Goal: Task Accomplishment & Management: Complete application form

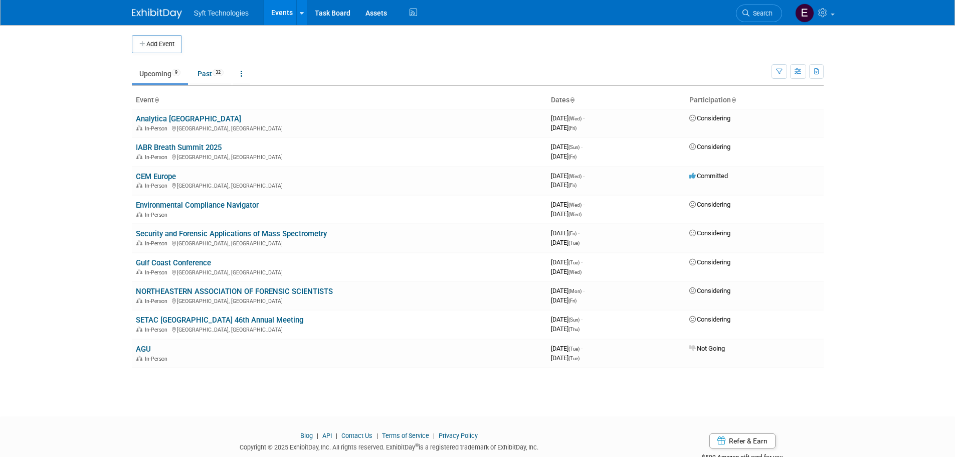
click at [220, 65] on link "Past 32" at bounding box center [210, 73] width 41 height 19
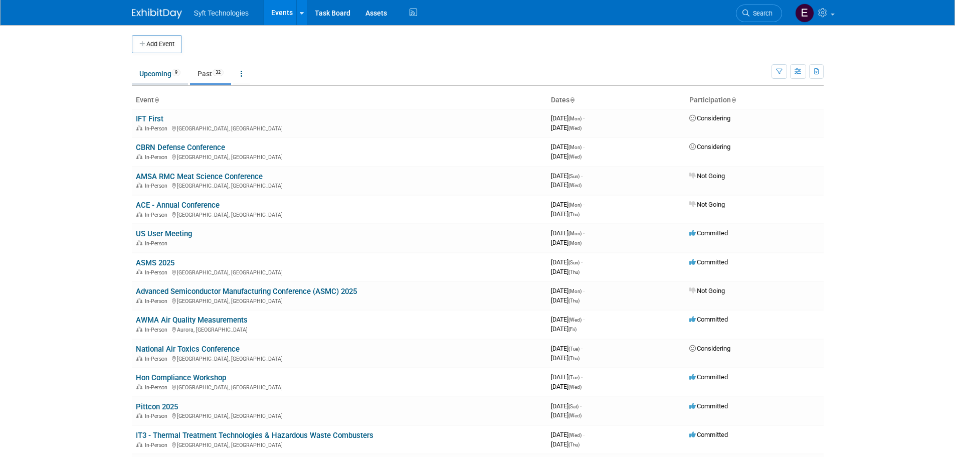
click at [178, 71] on span "9" at bounding box center [176, 73] width 9 height 8
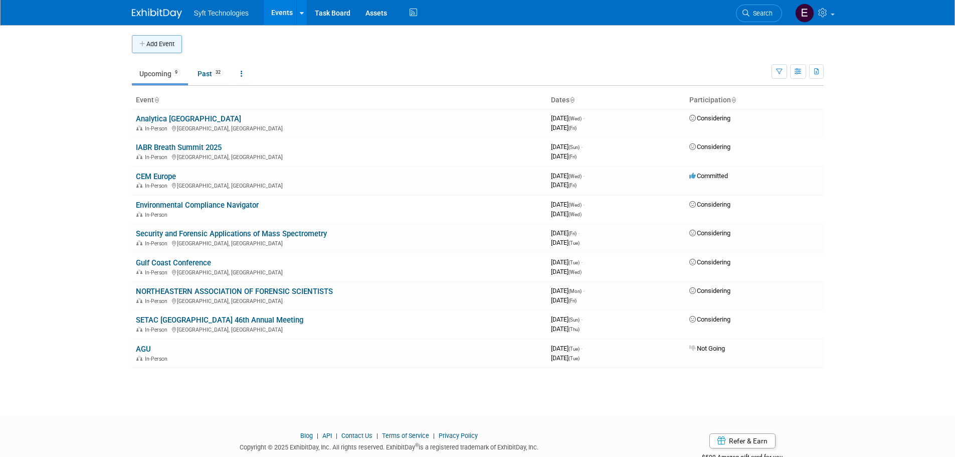
click at [150, 45] on button "Add Event" at bounding box center [157, 44] width 50 height 18
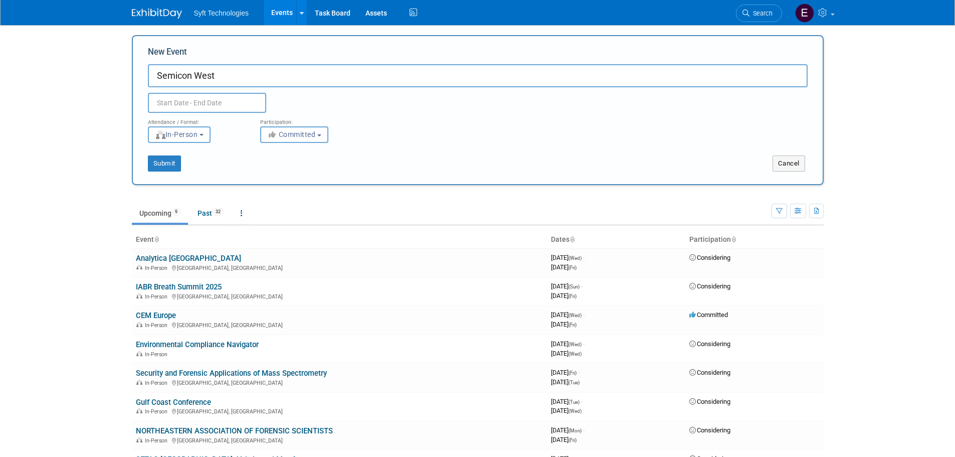
type input "Semicon West"
click at [189, 100] on input "text" at bounding box center [207, 103] width 118 height 20
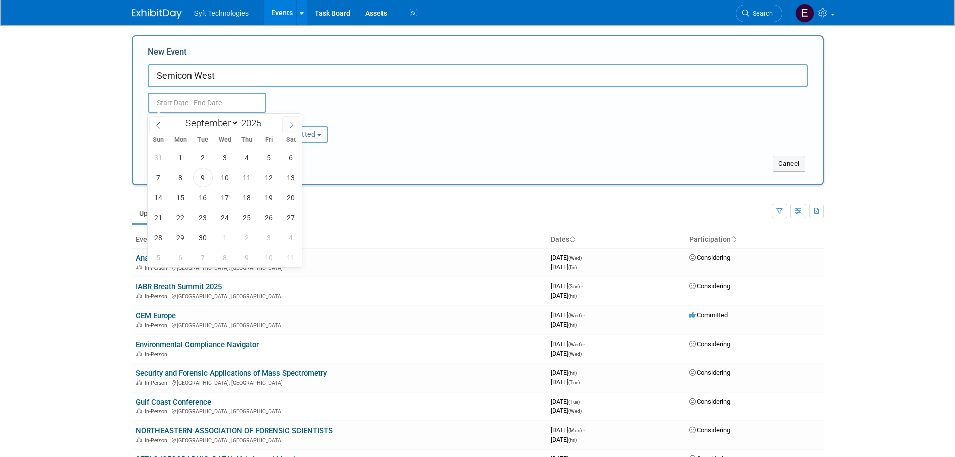
click at [297, 124] on span at bounding box center [291, 124] width 18 height 17
select select "9"
click at [242, 173] on span "9" at bounding box center [247, 177] width 20 height 20
click at [277, 177] on span "10" at bounding box center [269, 177] width 20 height 20
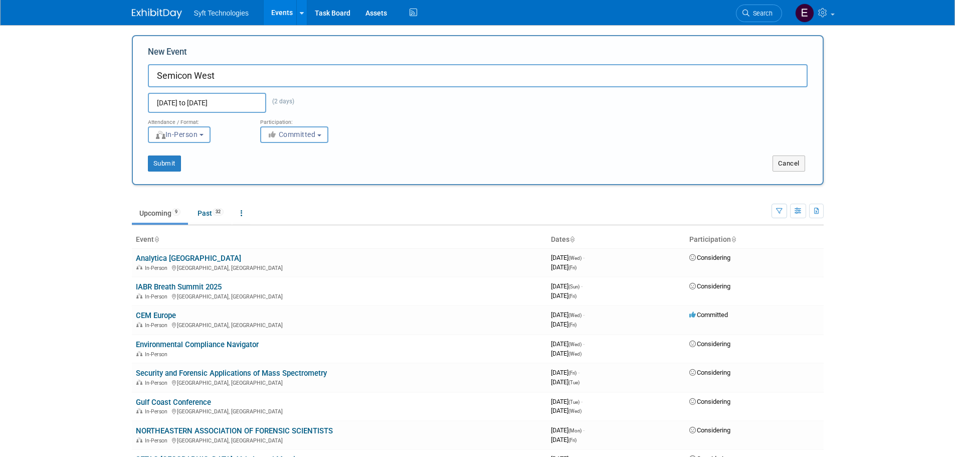
click at [249, 97] on input "Oct 9, 2025 to Oct 10, 2025" at bounding box center [207, 103] width 118 height 20
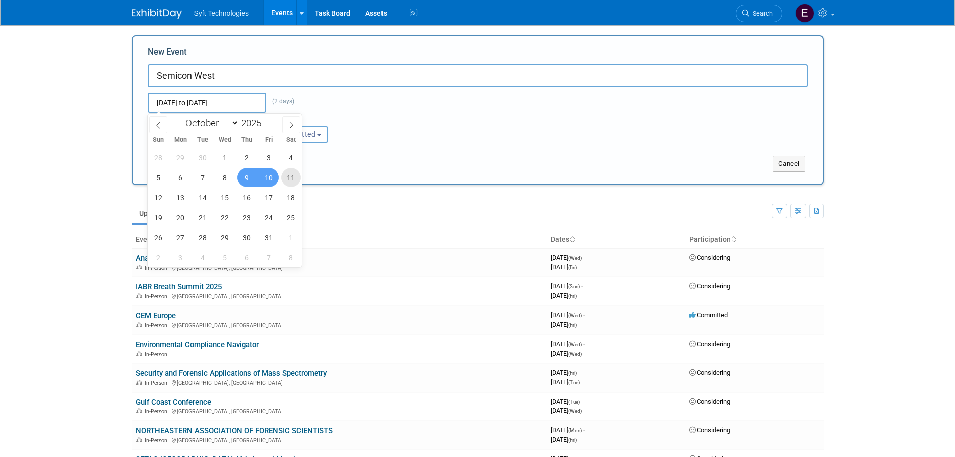
click at [290, 180] on span "11" at bounding box center [291, 177] width 20 height 20
click at [246, 173] on span "9" at bounding box center [247, 177] width 20 height 20
type input "Oct 9, 2025 to Oct 11, 2025"
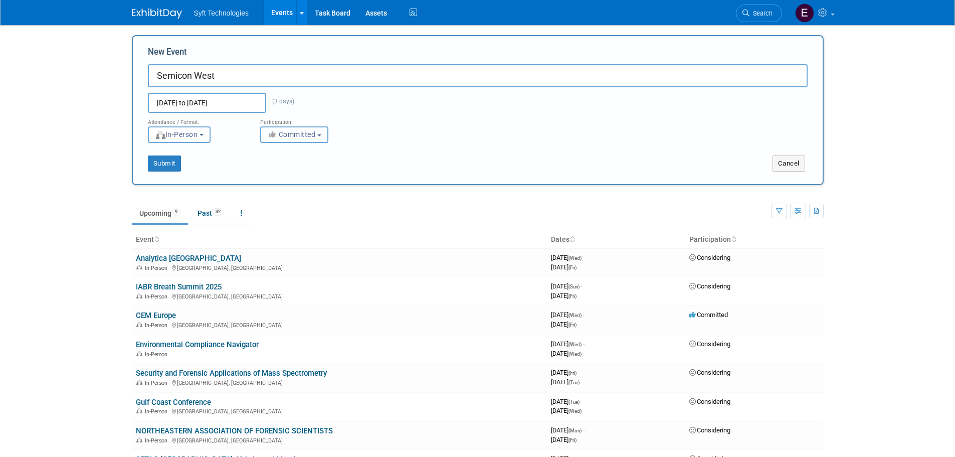
click at [309, 134] on span "Committed" at bounding box center [291, 134] width 49 height 8
click at [308, 169] on label "Considering" at bounding box center [299, 172] width 66 height 13
click at [270, 169] on input "Considering" at bounding box center [266, 172] width 7 height 7
select select "2"
click at [163, 161] on button "Submit" at bounding box center [164, 163] width 33 height 16
